Goal: Find contact information: Find contact information

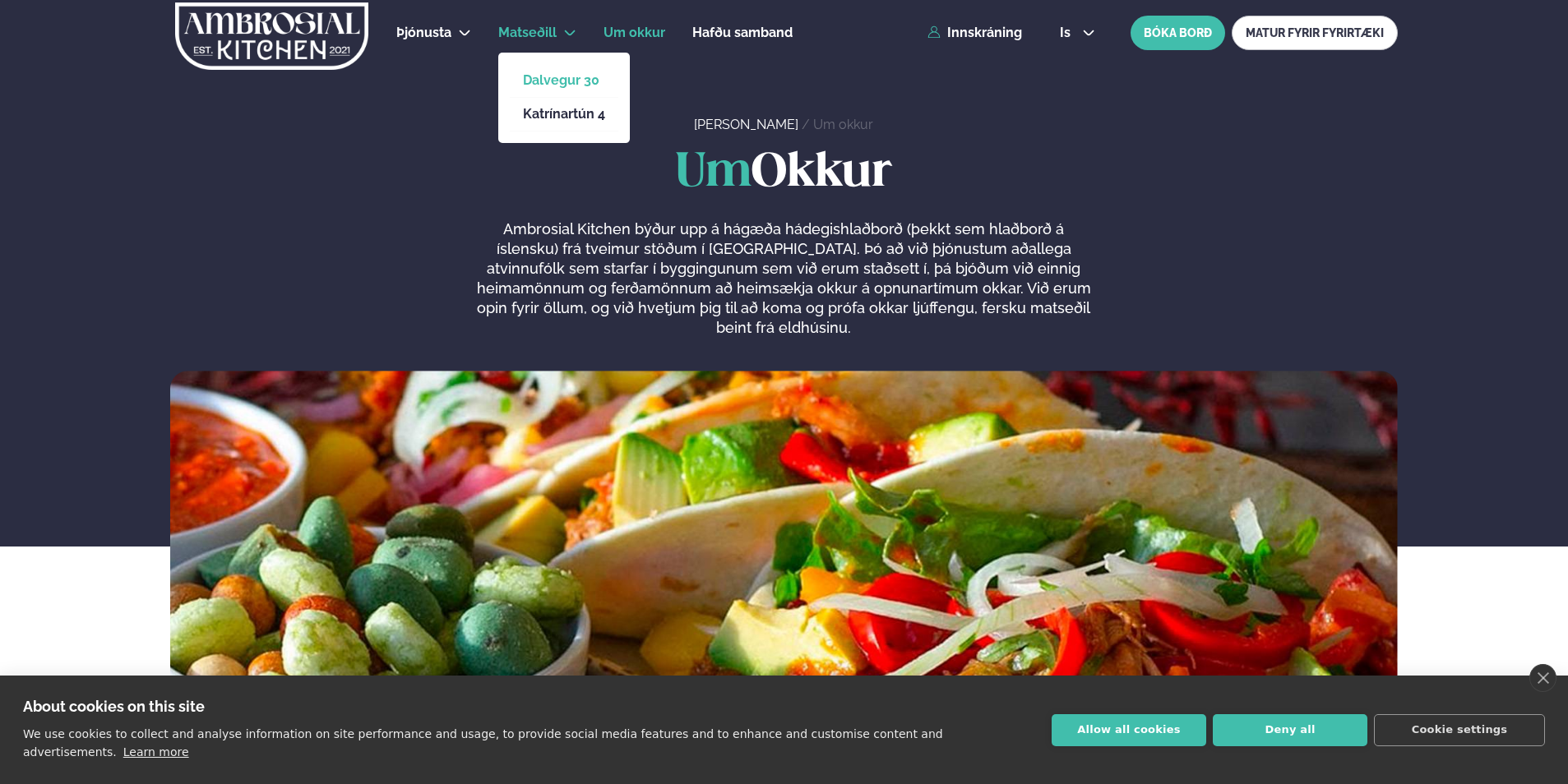
click at [552, 78] on link "Dalvegur 30" at bounding box center [563, 80] width 82 height 13
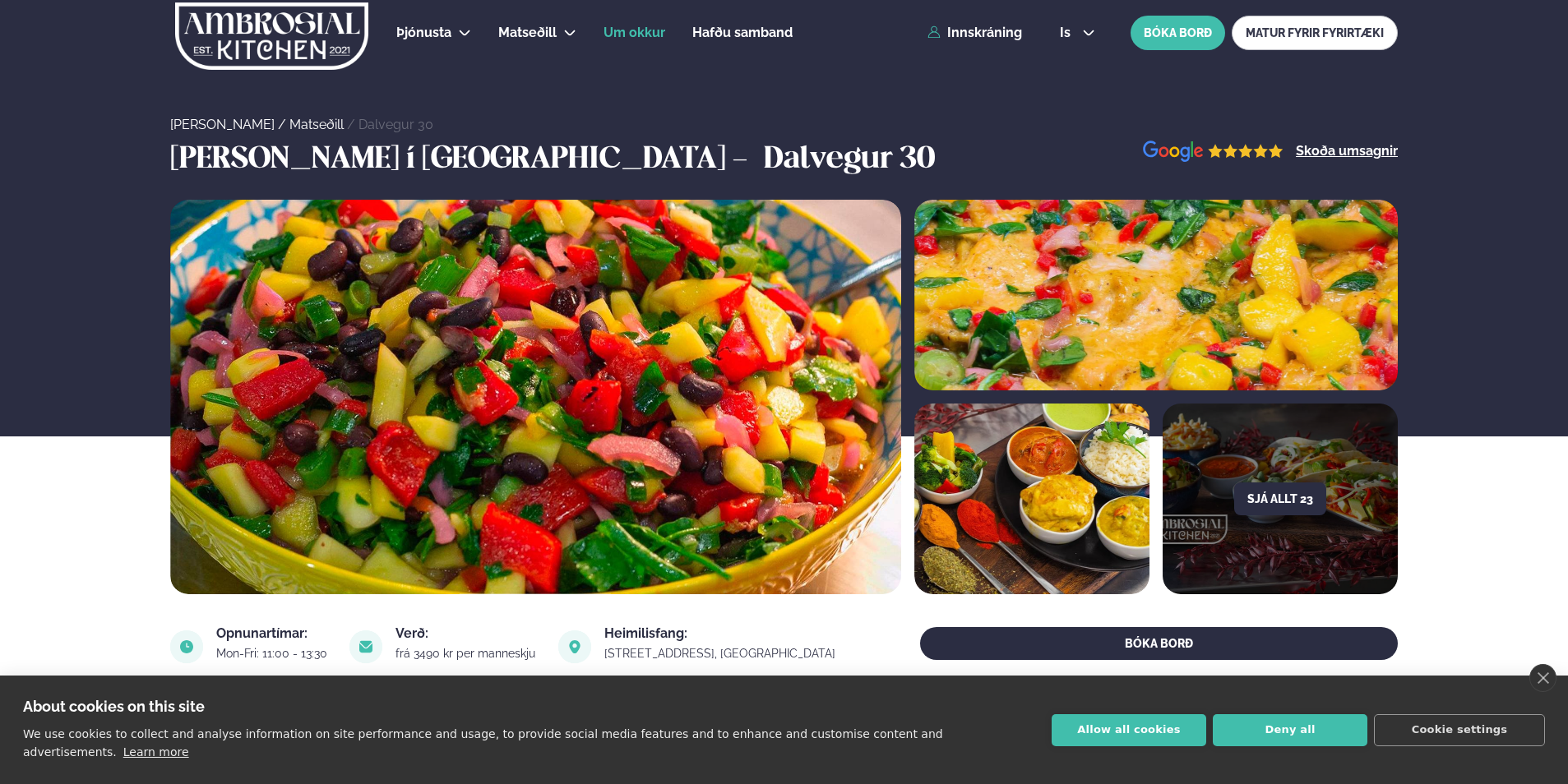
click at [631, 36] on span "Um okkur" at bounding box center [634, 32] width 62 height 16
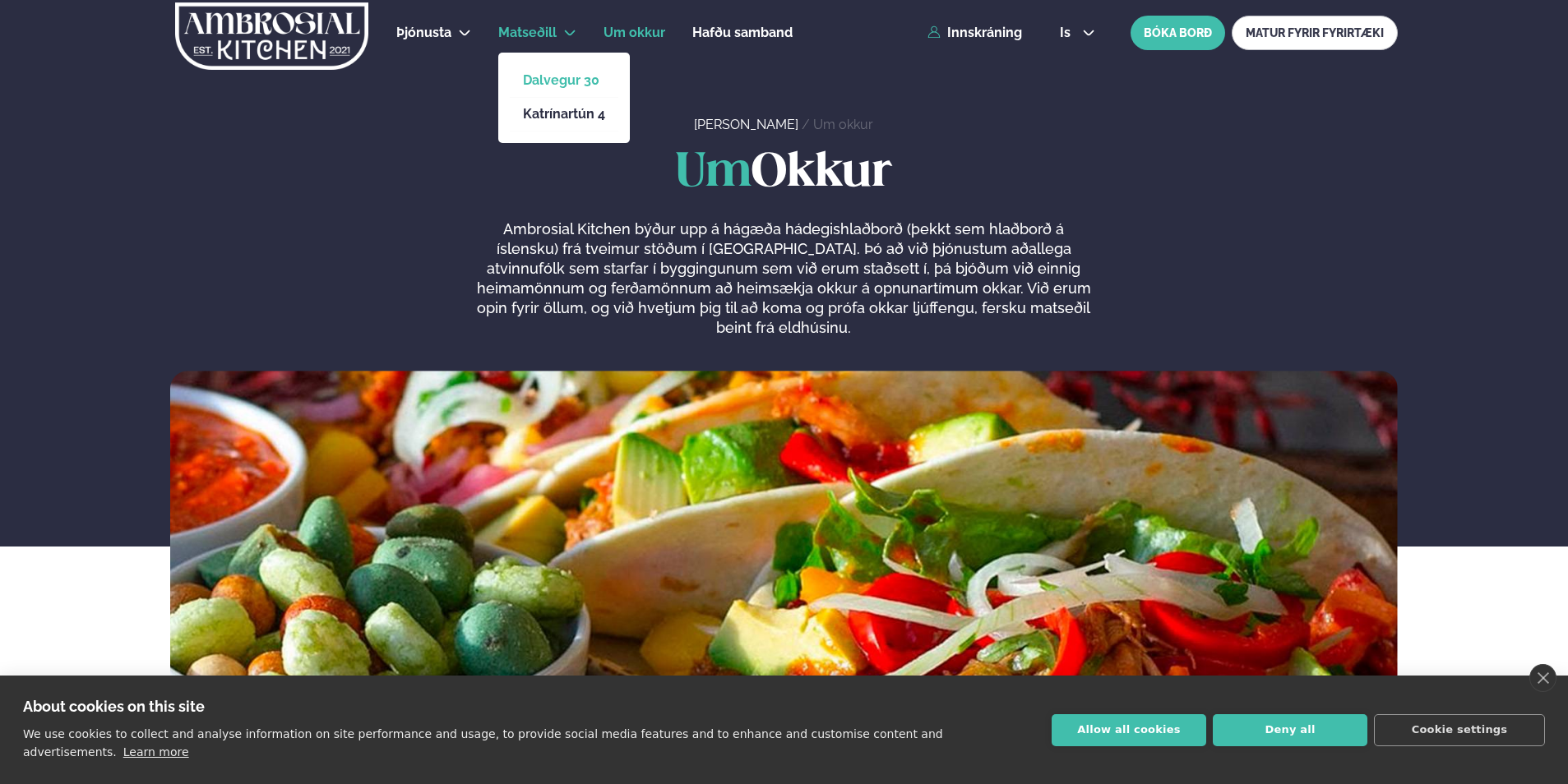
click at [547, 82] on link "Dalvegur 30" at bounding box center [563, 80] width 82 height 13
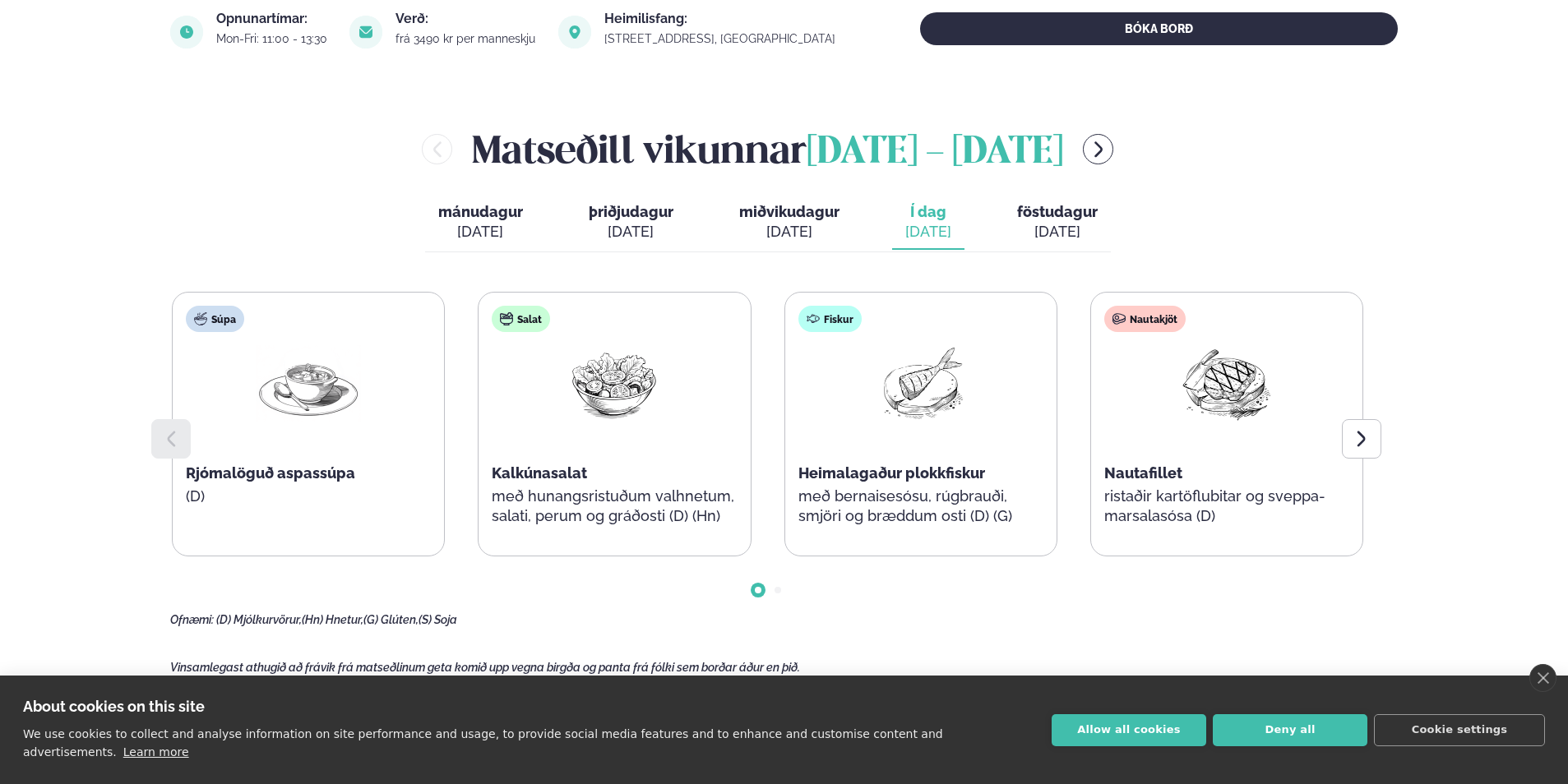
scroll to position [658, 0]
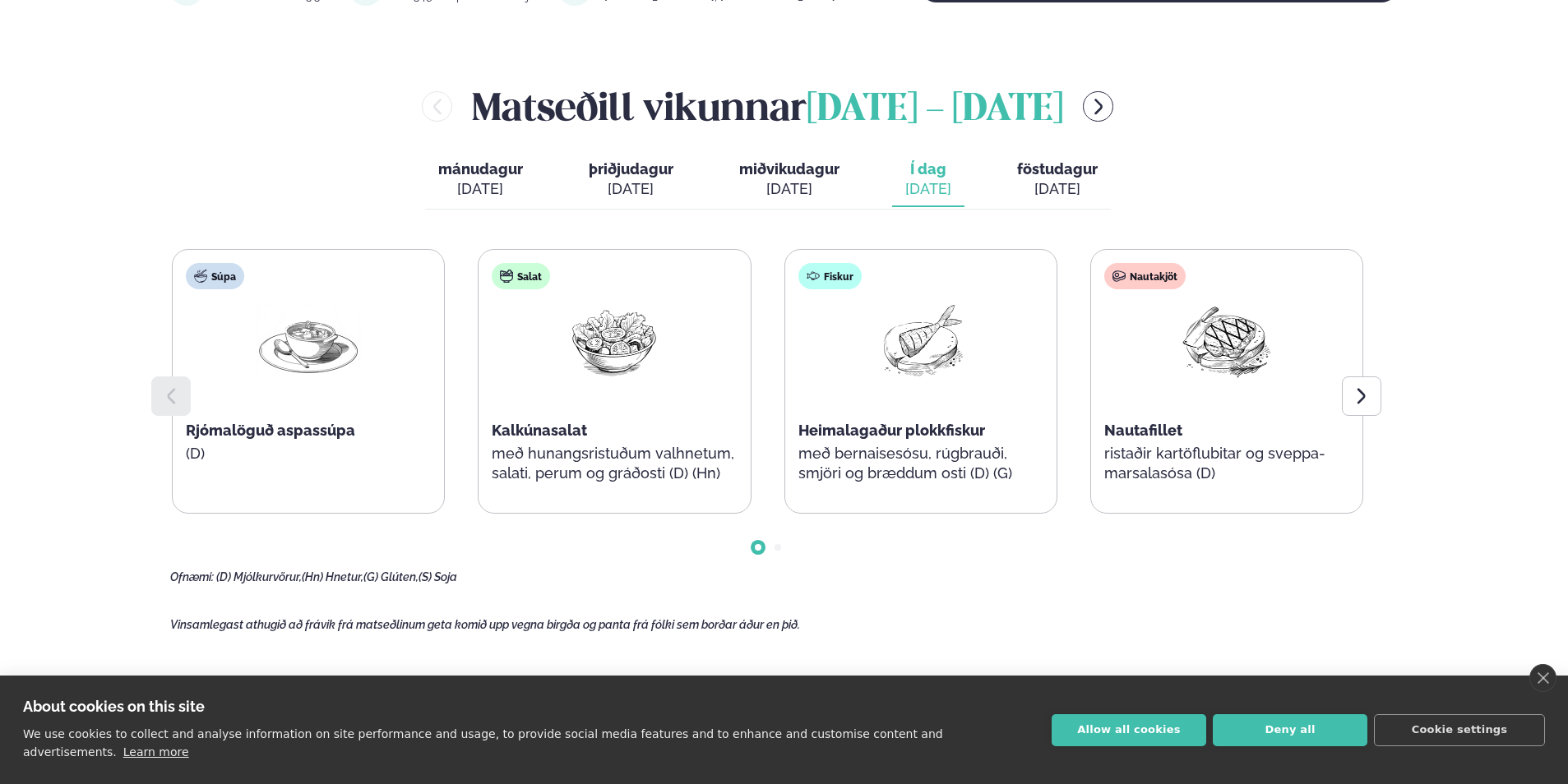
click at [1059, 154] on button "föstudagur fös. [DATE]" at bounding box center [1057, 180] width 107 height 54
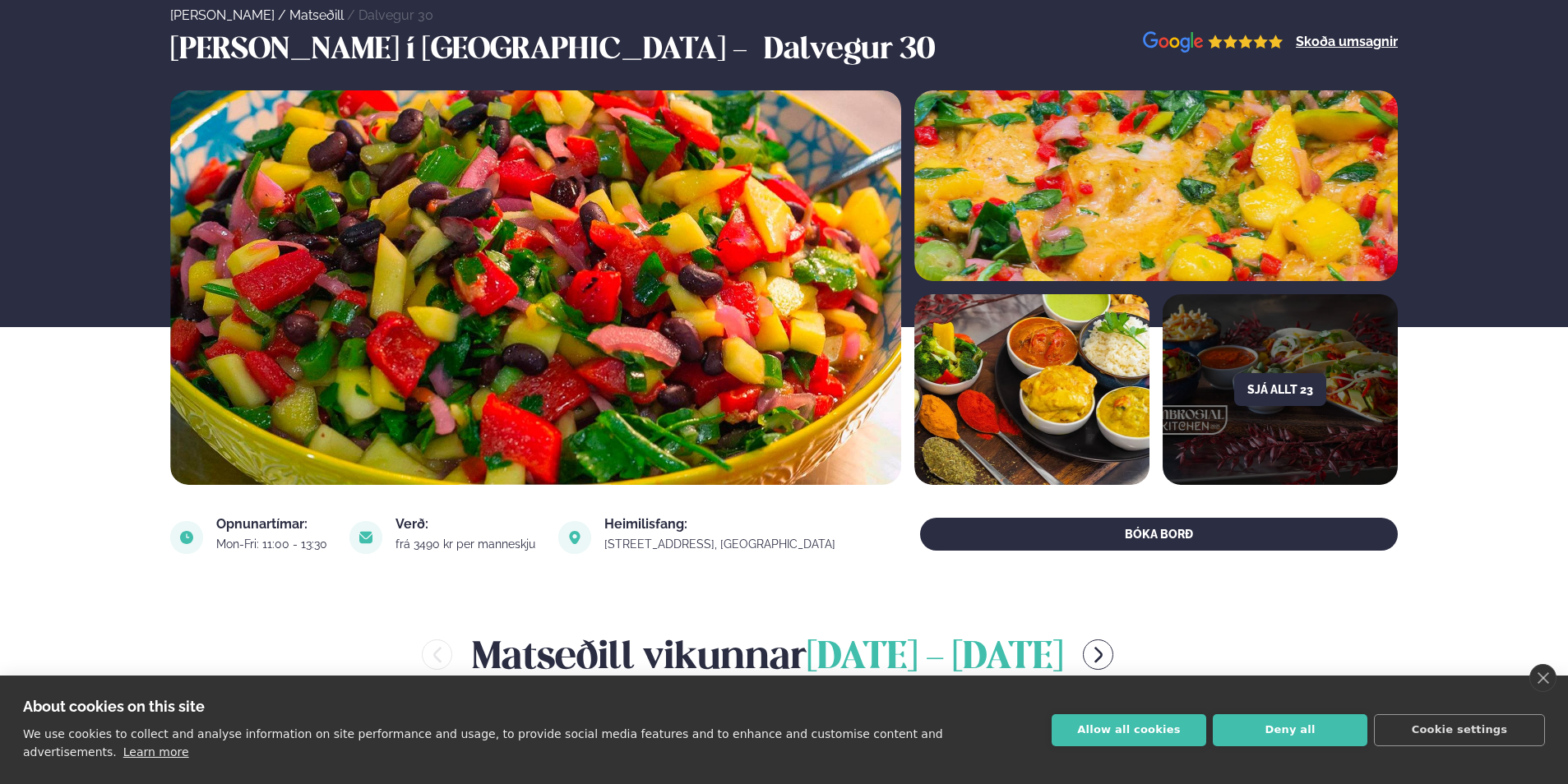
scroll to position [164, 0]
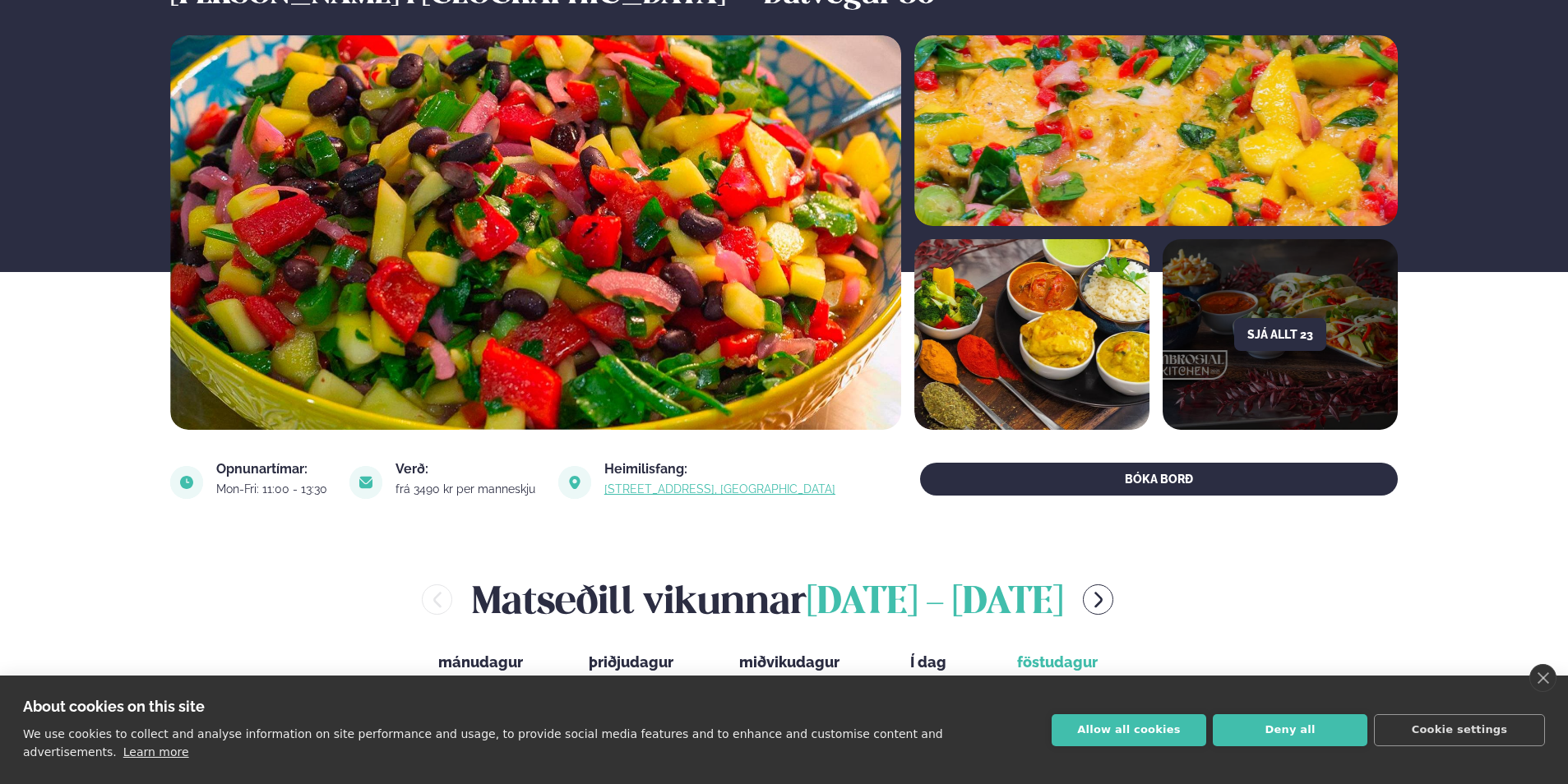
click at [663, 492] on link "link" at bounding box center [721, 489] width 234 height 20
